Goal: Navigation & Orientation: Find specific page/section

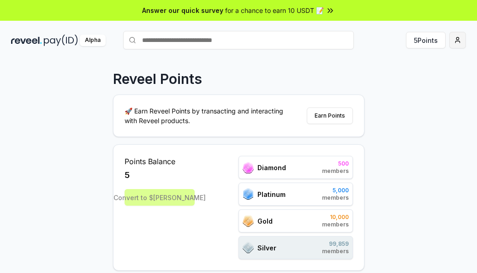
click at [455, 42] on html "Answer our quick survey for a chance to earn 10 USDT 📝 Alpha 5 Points Reveel Po…" at bounding box center [238, 136] width 477 height 273
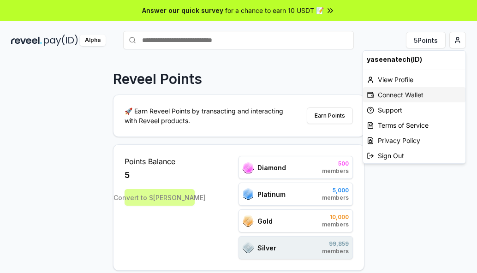
click at [426, 95] on div "Connect Wallet" at bounding box center [414, 94] width 102 height 15
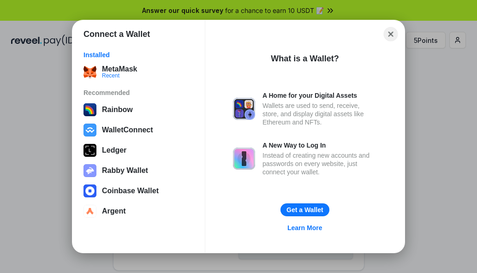
click at [390, 37] on button "Close" at bounding box center [391, 34] width 14 height 14
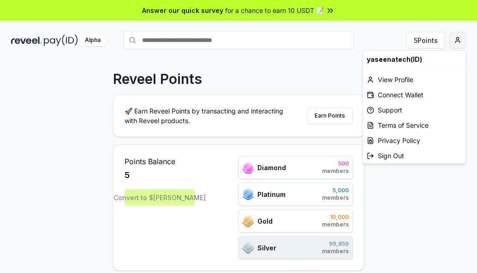
click at [457, 46] on html "Answer our quick survey for a chance to earn 10 USDT 📝 Alpha 5 Points Reveel Po…" at bounding box center [238, 136] width 477 height 273
click at [403, 81] on div "View Profile" at bounding box center [414, 79] width 102 height 15
